Goal: Check status: Check status

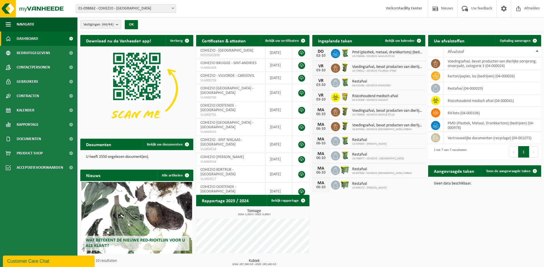
click at [112, 10] on span "01-098662 - COHEZIO - [GEOGRAPHIC_DATA]" at bounding box center [126, 9] width 100 height 8
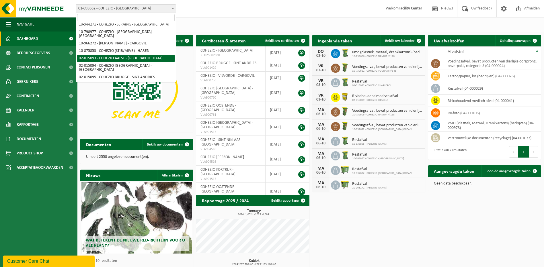
scroll to position [29, 0]
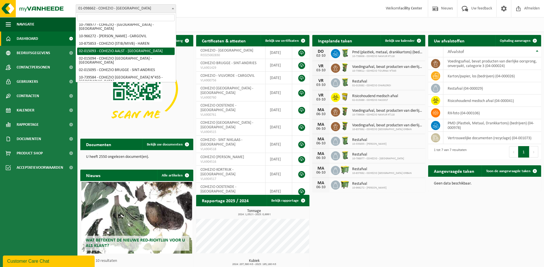
select select "18173"
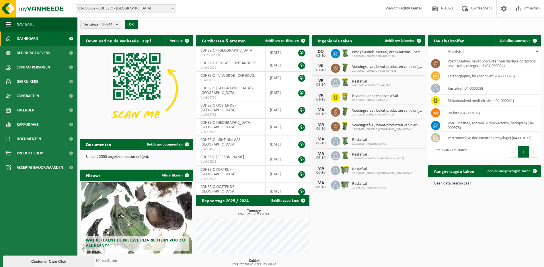
click at [90, 10] on span "01-098662 - COHEZIO - [GEOGRAPHIC_DATA]" at bounding box center [126, 9] width 100 height 8
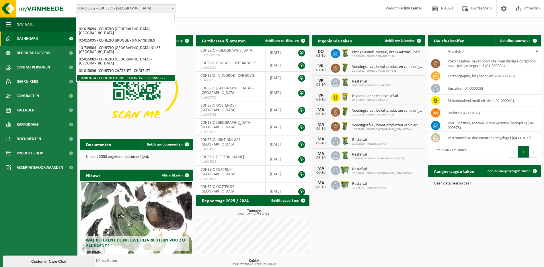
scroll to position [51, 0]
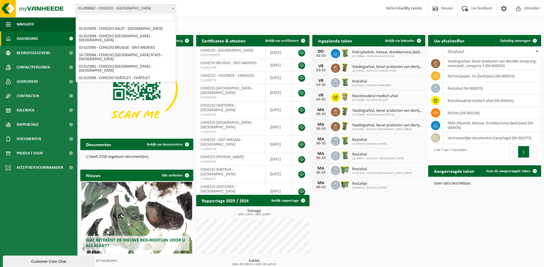
select select "123233"
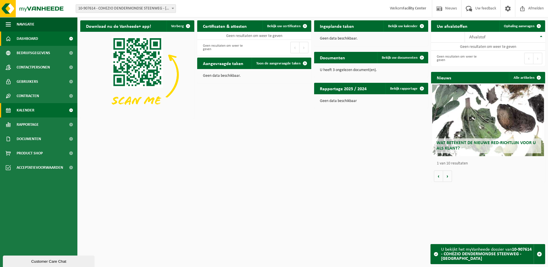
click at [42, 109] on link "Kalender" at bounding box center [38, 110] width 77 height 14
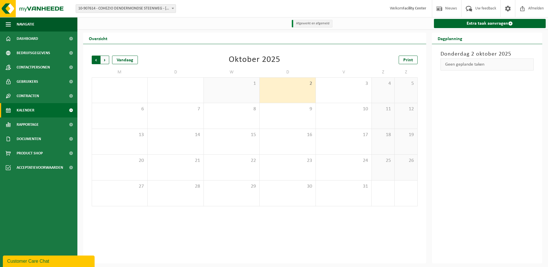
click at [107, 59] on span "Volgende" at bounding box center [105, 60] width 9 height 9
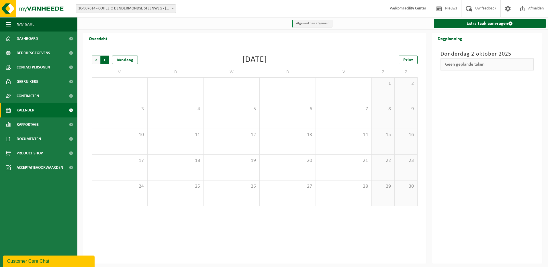
click at [95, 64] on span "Vorige" at bounding box center [96, 60] width 9 height 9
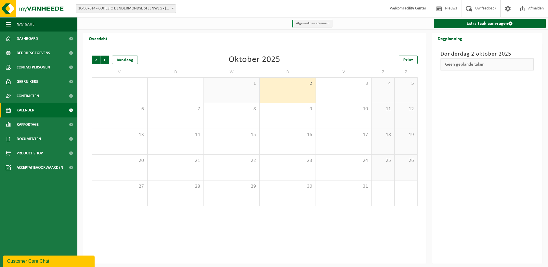
click at [111, 60] on div "Vorige Volgende Vandaag" at bounding box center [120, 60] width 57 height 9
drag, startPoint x: 111, startPoint y: 60, endPoint x: 103, endPoint y: 60, distance: 7.7
click at [103, 60] on span "Volgende" at bounding box center [105, 60] width 9 height 9
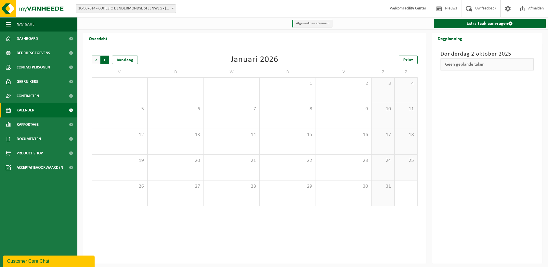
click at [97, 60] on span "Vorige" at bounding box center [96, 60] width 9 height 9
